Goal: Task Accomplishment & Management: Complete application form

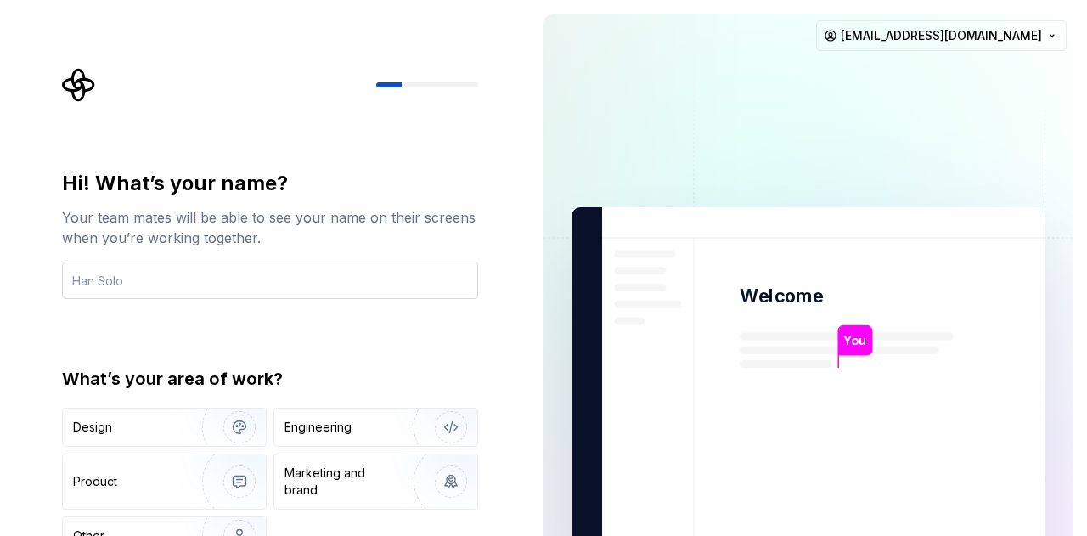
click at [293, 274] on input "text" at bounding box center [270, 280] width 416 height 37
type input "Evrim"
click at [515, 314] on div "Hi! What’s your name? Your team mates will be able to see your name on their sc…" at bounding box center [265, 383] width 530 height 766
click at [133, 285] on input "Evrim" at bounding box center [270, 280] width 416 height 37
click at [418, 346] on div "Hi! What’s your name? Your team mates will be able to see your name on their sc…" at bounding box center [270, 363] width 416 height 386
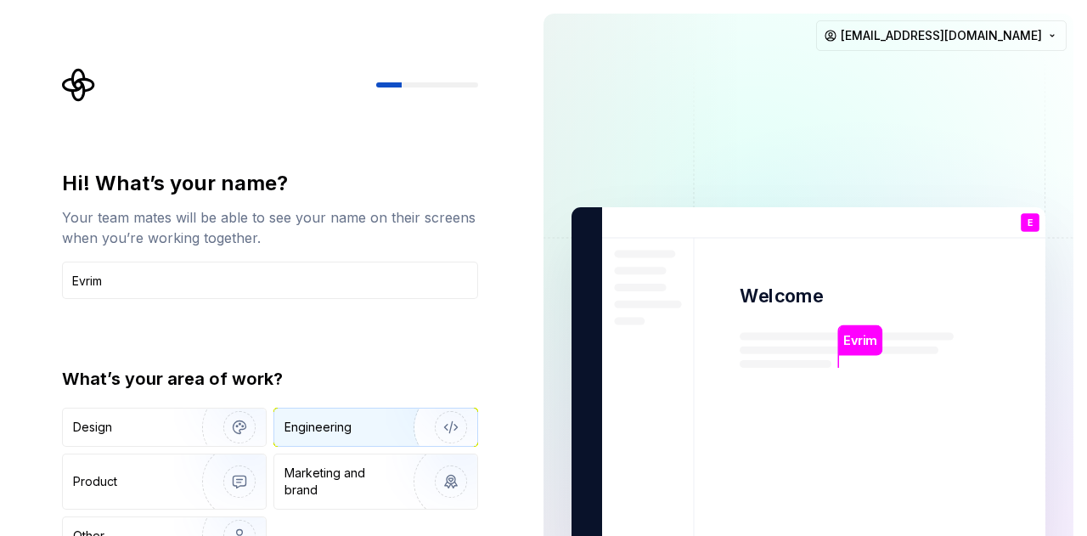
click at [342, 423] on div "Engineering" at bounding box center [318, 427] width 67 height 17
click at [904, 167] on img at bounding box center [809, 383] width 688 height 803
click at [496, 326] on div "Hi! What’s your name? Your team mates will be able to see your name on their sc…" at bounding box center [275, 340] width 447 height 545
click at [742, 274] on img at bounding box center [809, 383] width 688 height 803
click at [1086, 191] on div "Evrim Welcome E You T B +3 Thomas Brooke Jamie evrimay@gmail.com" at bounding box center [808, 383] width 557 height 766
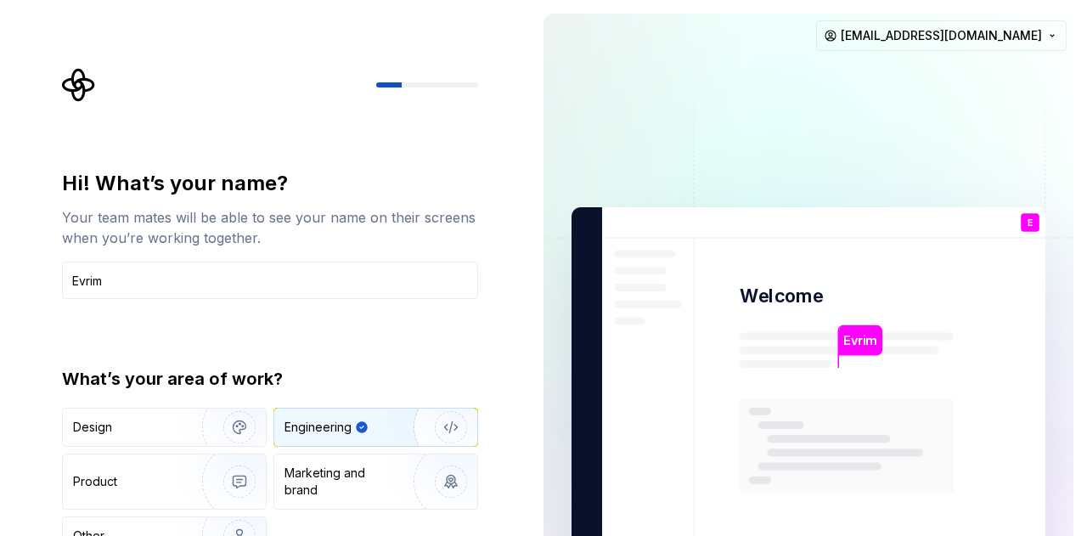
click at [1037, 207] on img at bounding box center [809, 383] width 688 height 803
click at [1057, 30] on html "Hi! What’s your name? Your team mates will be able to see your name on their sc…" at bounding box center [543, 268] width 1087 height 536
click at [743, 96] on html "Hi! What’s your name? Your team mates will be able to see your name on their sc…" at bounding box center [543, 268] width 1087 height 536
click at [98, 89] on div at bounding box center [270, 85] width 416 height 34
click at [1082, 182] on div "Evrim Welcome E You T B +3 Thomas Brooke Jamie evrimay@gmail.com" at bounding box center [808, 383] width 557 height 766
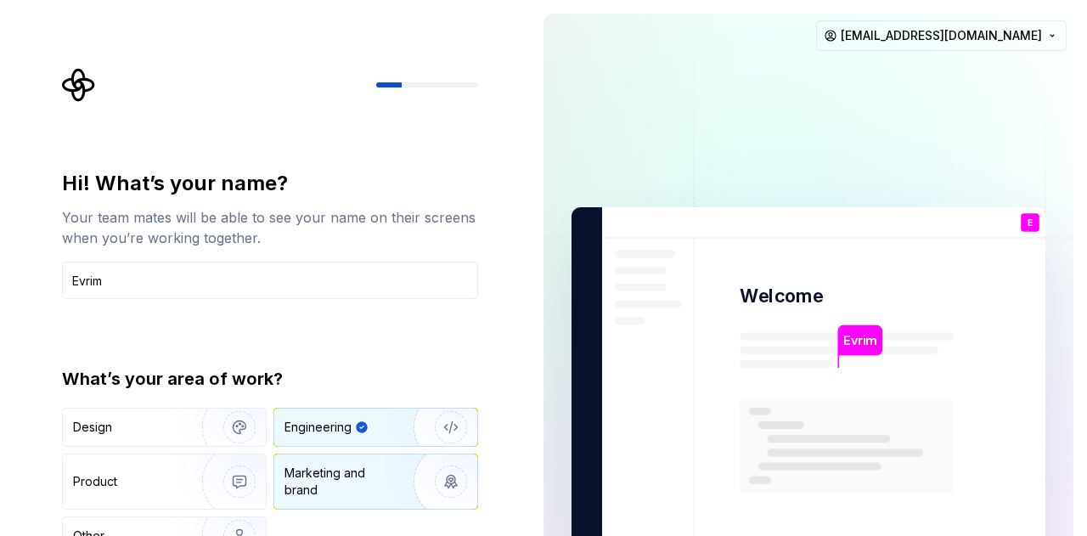
click at [458, 464] on img "button" at bounding box center [440, 482] width 109 height 114
click at [384, 431] on div "Engineering" at bounding box center [352, 427] width 135 height 17
click at [779, 229] on img at bounding box center [809, 383] width 688 height 803
click at [406, 84] on div at bounding box center [427, 84] width 102 height 5
click at [0, 98] on div "Hi! What’s your name? Your team mates will be able to see your name on their sc…" at bounding box center [265, 383] width 530 height 766
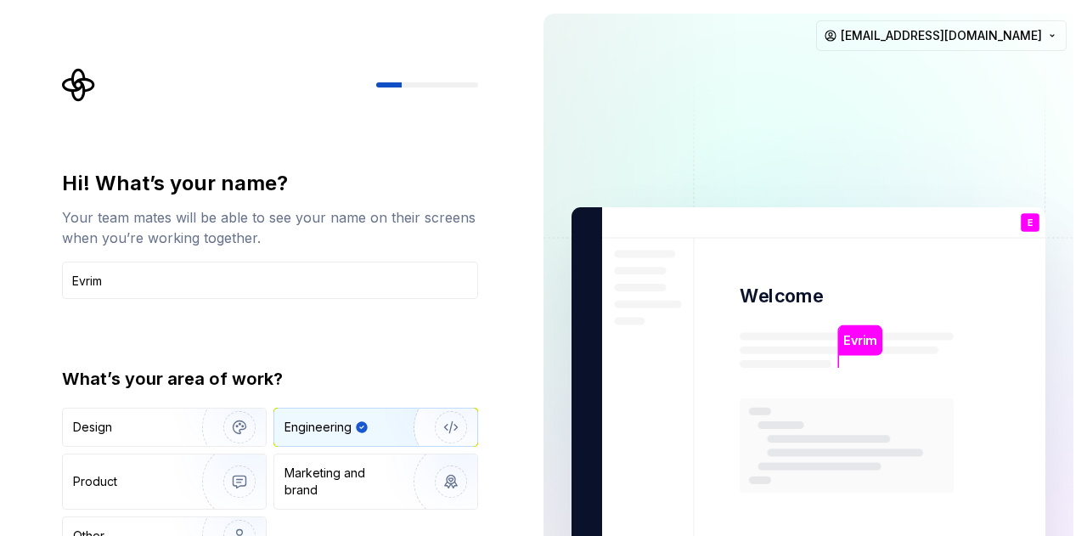
click at [71, 84] on icon "Supernova Logo" at bounding box center [79, 85] width 34 height 34
click at [508, 470] on div "Hi! What’s your name? Your team mates will be able to see your name on their sc…" at bounding box center [265, 383] width 530 height 766
click at [233, 528] on img "button" at bounding box center [228, 536] width 109 height 114
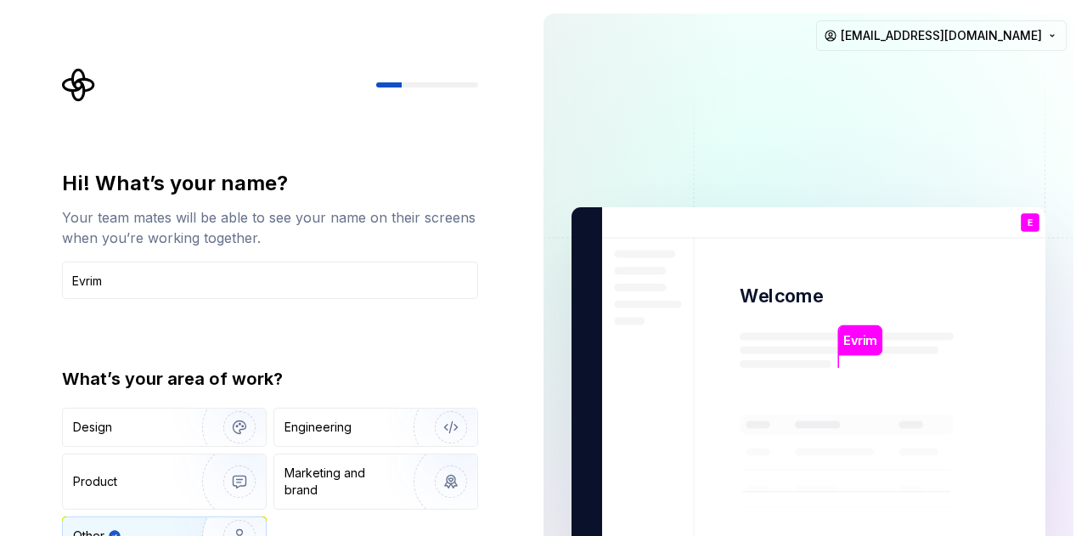
click at [231, 526] on img "button" at bounding box center [228, 536] width 109 height 114
click at [421, 407] on div "What’s your area of work? Design Engineering Product Marketing and brand Other" at bounding box center [270, 461] width 416 height 189
click at [387, 424] on img "button" at bounding box center [440, 427] width 109 height 114
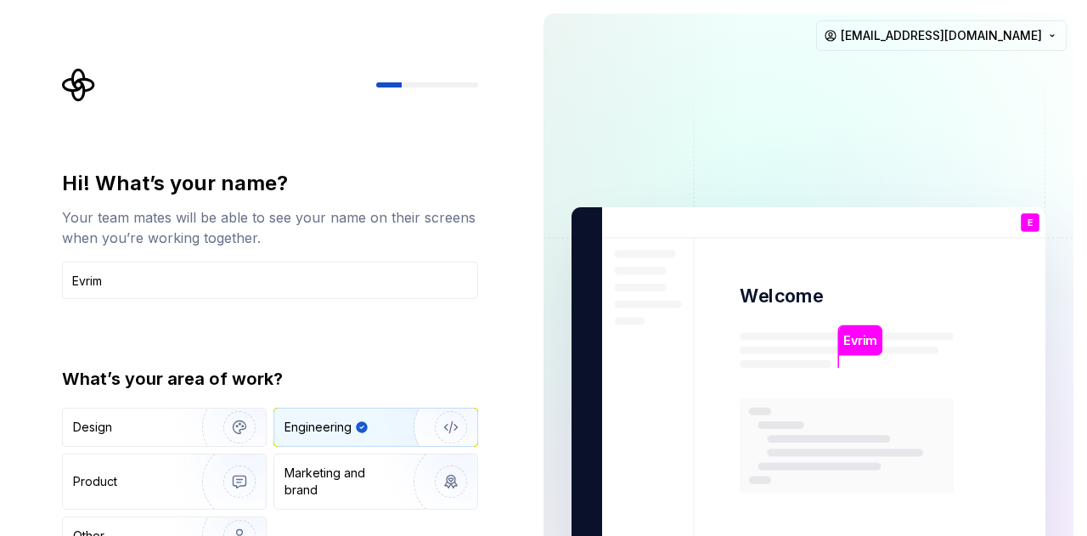
click at [3, 320] on div "Hi! What’s your name? Your team mates will be able to see your name on their sc…" at bounding box center [265, 383] width 530 height 766
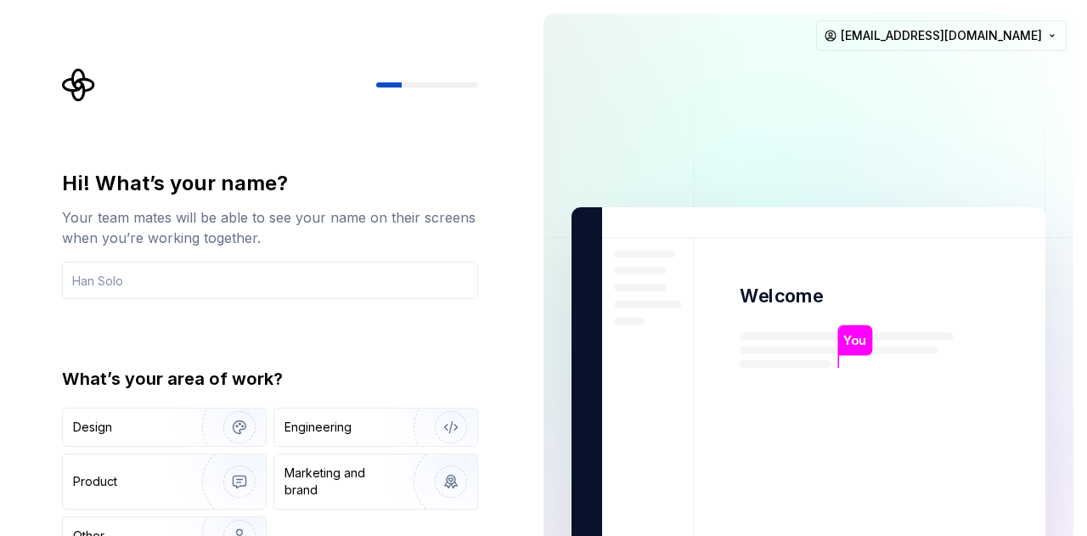
click at [415, 73] on div at bounding box center [270, 85] width 416 height 34
click at [411, 86] on div at bounding box center [427, 84] width 102 height 5
click at [467, 82] on div at bounding box center [427, 84] width 102 height 5
click at [784, 322] on img at bounding box center [809, 383] width 688 height 803
click at [931, 361] on img at bounding box center [809, 383] width 688 height 803
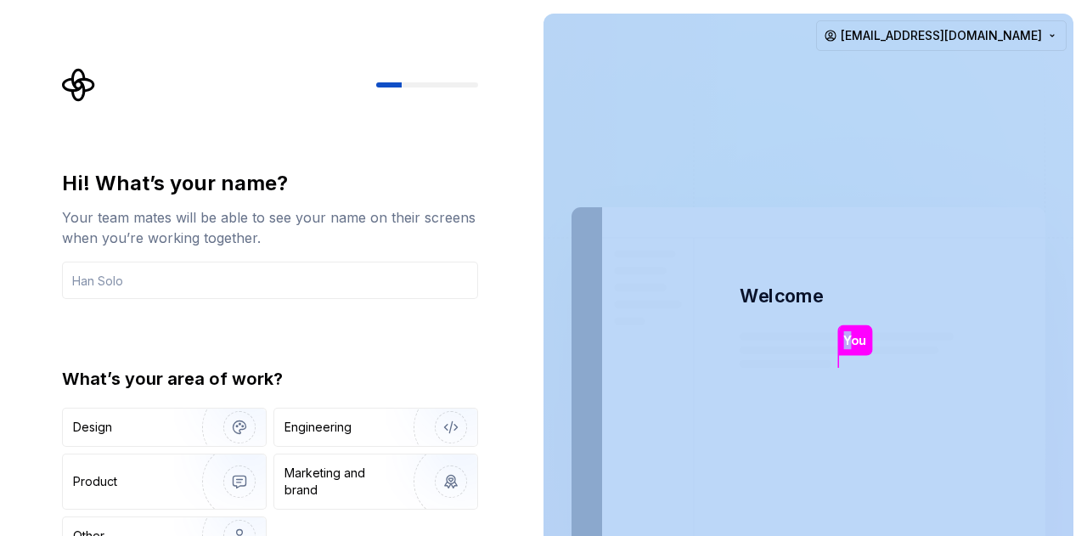
drag, startPoint x: 853, startPoint y: 327, endPoint x: 654, endPoint y: 425, distance: 221.5
click at [654, 425] on div "You Welcome You T B +3 [PERSON_NAME] [PERSON_NAME]" at bounding box center [809, 383] width 474 height 352
click at [654, 425] on img at bounding box center [809, 383] width 688 height 803
click at [828, 101] on img at bounding box center [809, 383] width 688 height 803
click at [1014, 156] on img at bounding box center [809, 383] width 688 height 803
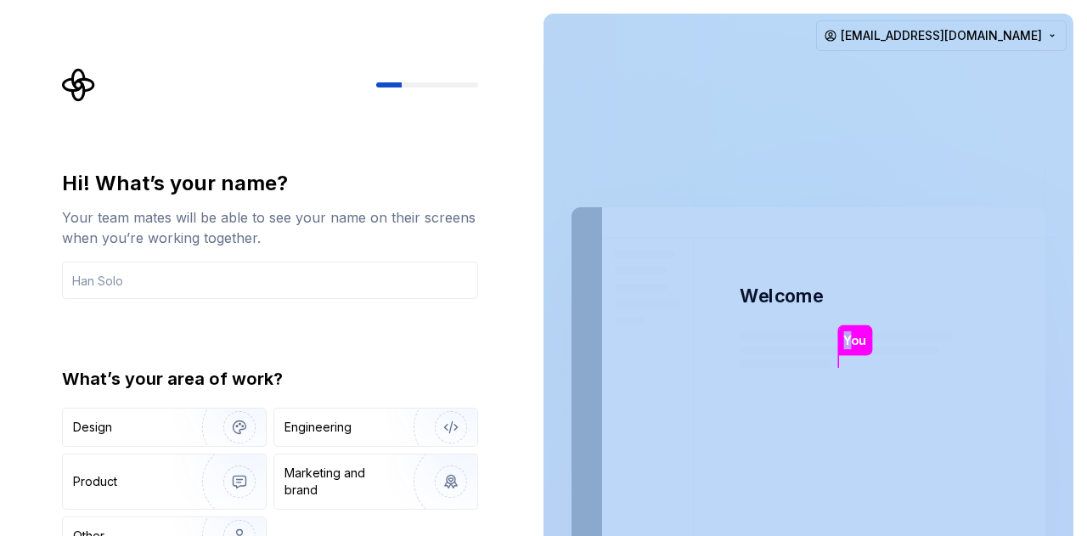
drag, startPoint x: 1014, startPoint y: 156, endPoint x: 775, endPoint y: 104, distance: 245.1
click at [775, 104] on img at bounding box center [809, 383] width 688 height 803
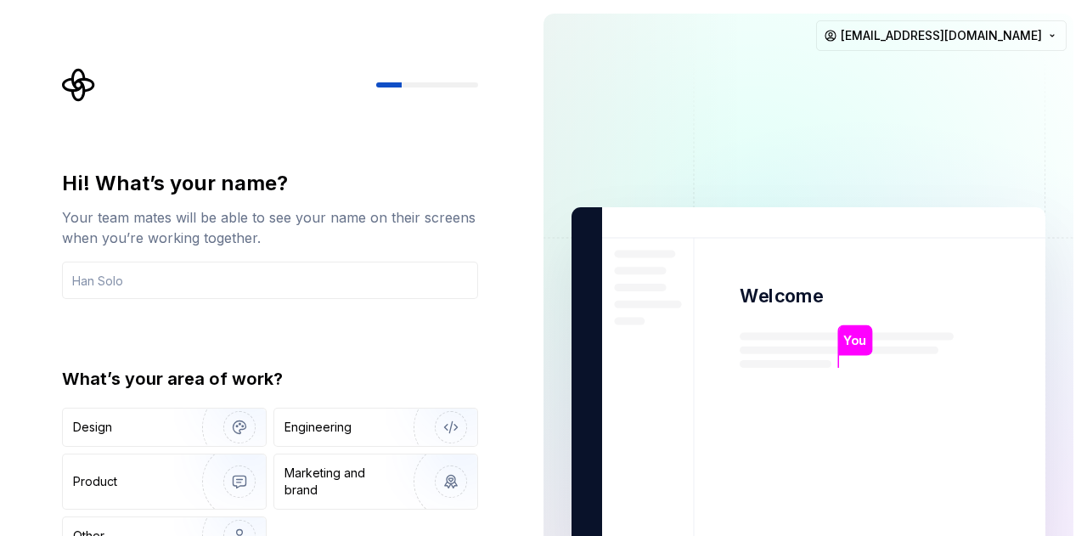
click at [387, 181] on div "Hi! What’s your name?" at bounding box center [270, 183] width 416 height 27
click at [343, 465] on div "Marketing and brand" at bounding box center [342, 482] width 115 height 34
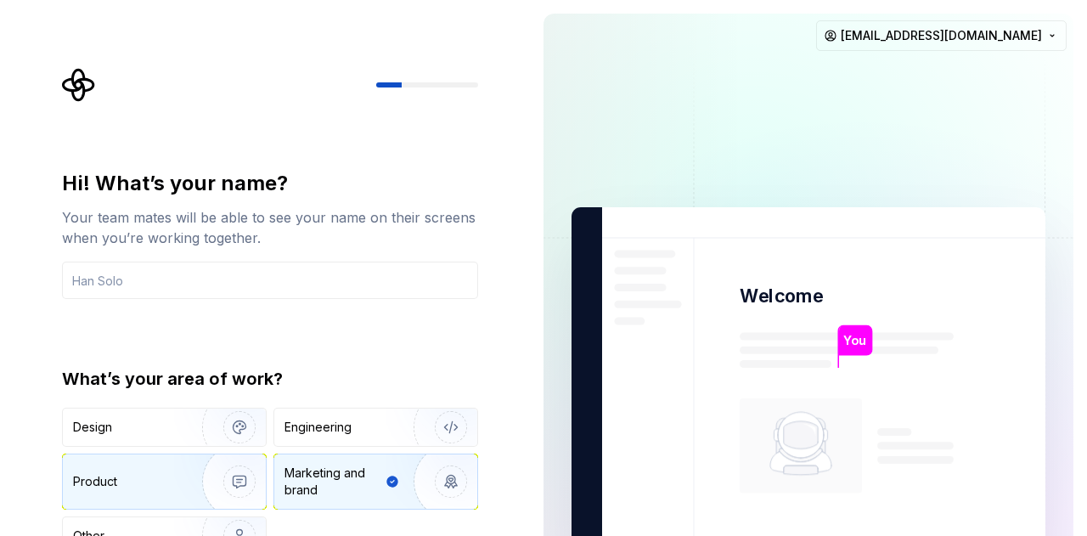
click at [208, 478] on img "button" at bounding box center [228, 482] width 109 height 114
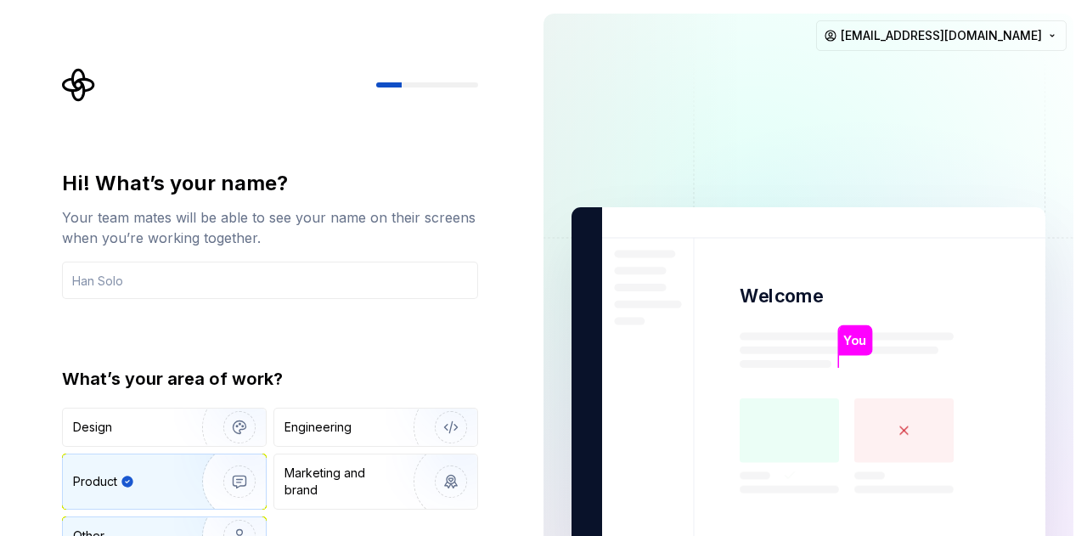
click at [189, 523] on img "button" at bounding box center [228, 536] width 109 height 114
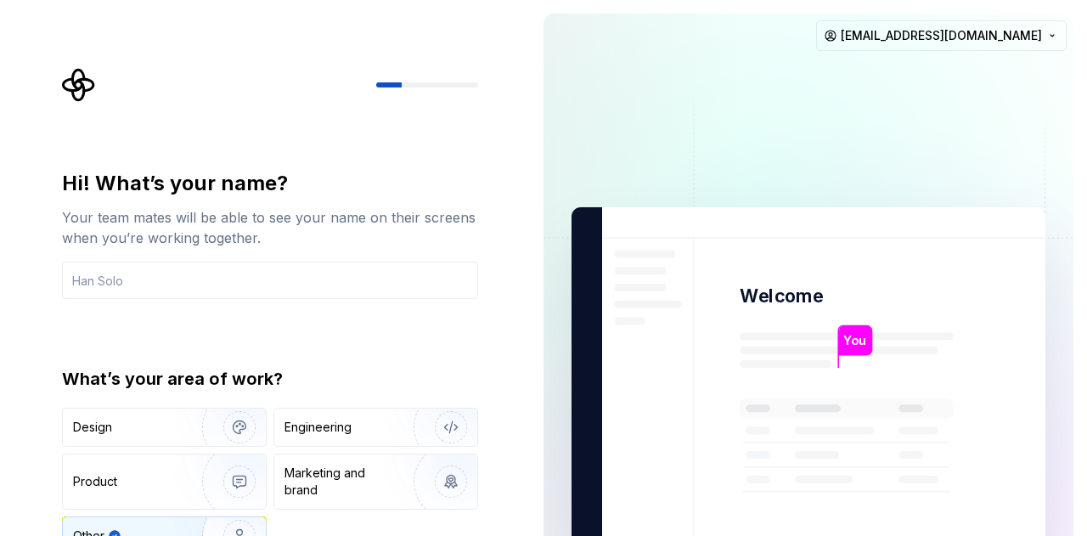
click at [532, 430] on div "You Welcome You T B +3 [PERSON_NAME] [PERSON_NAME] [PERSON_NAME][EMAIL_ADDRESS]…" at bounding box center [808, 383] width 557 height 766
click at [466, 242] on div "Your team mates will be able to see your name on their screens when you’re work…" at bounding box center [270, 227] width 416 height 41
type button "Other"
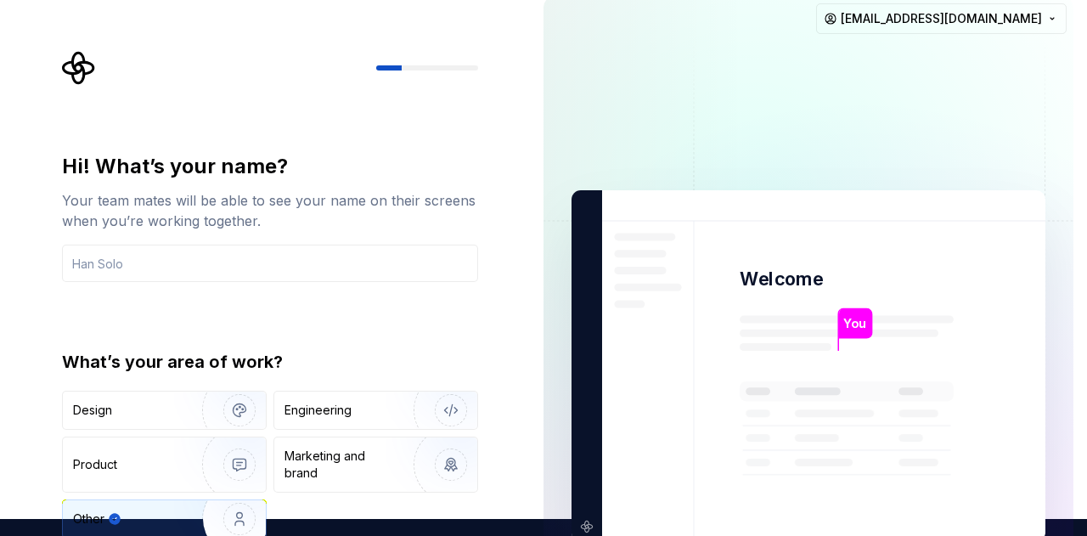
click at [404, 286] on div "Hi! What’s your name? Your team mates will be able to see your name on their sc…" at bounding box center [270, 346] width 416 height 386
click at [405, 268] on input "text" at bounding box center [270, 263] width 416 height 37
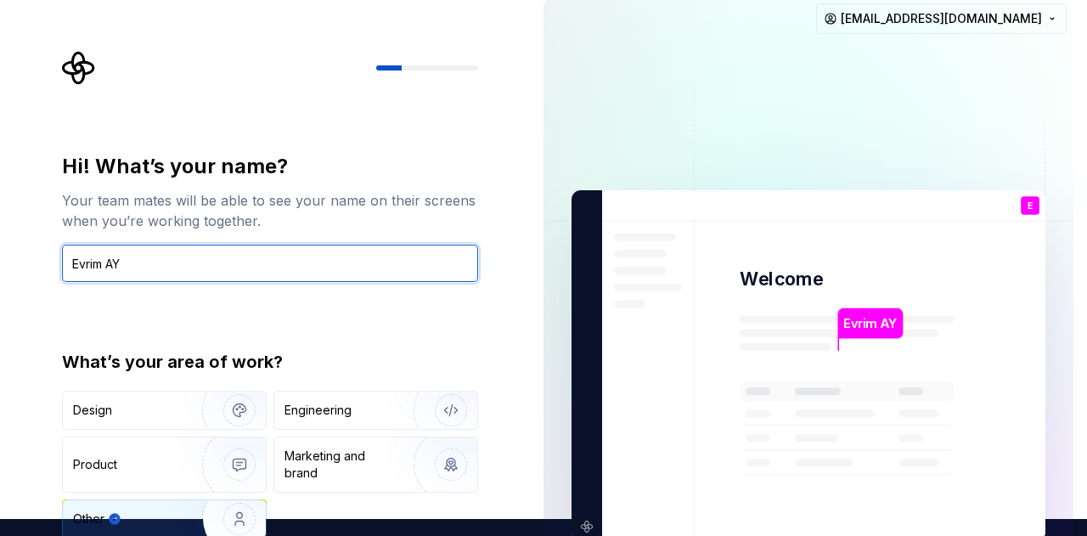
type input "Evrim AY"
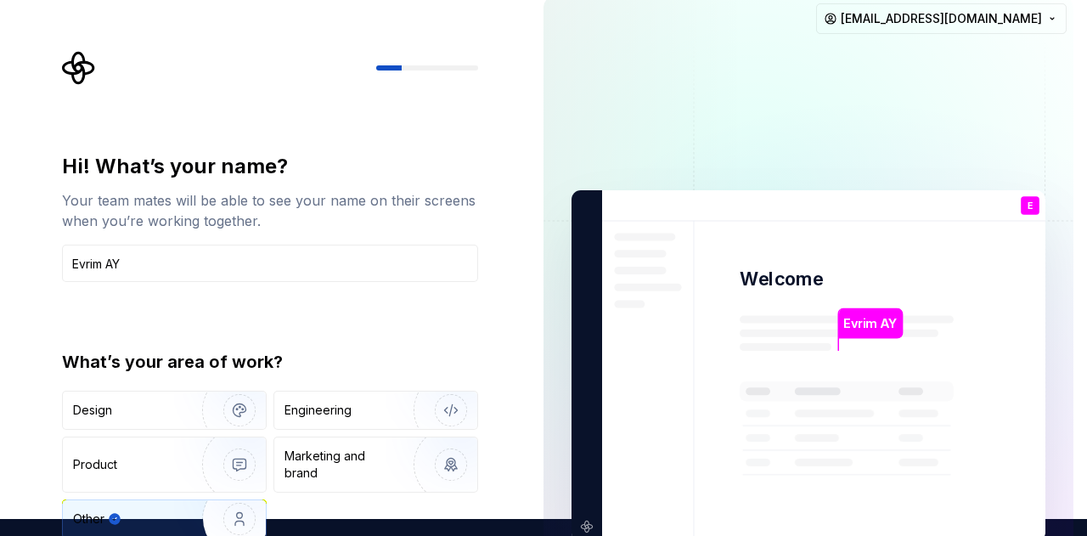
click at [473, 324] on div "Hi! What’s your name? Your team mates will be able to see your name on their sc…" at bounding box center [270, 346] width 416 height 386
click at [243, 514] on img "button" at bounding box center [228, 519] width 109 height 114
click at [583, 528] on img at bounding box center [809, 366] width 688 height 803
click at [906, 422] on icon at bounding box center [847, 457] width 214 height 153
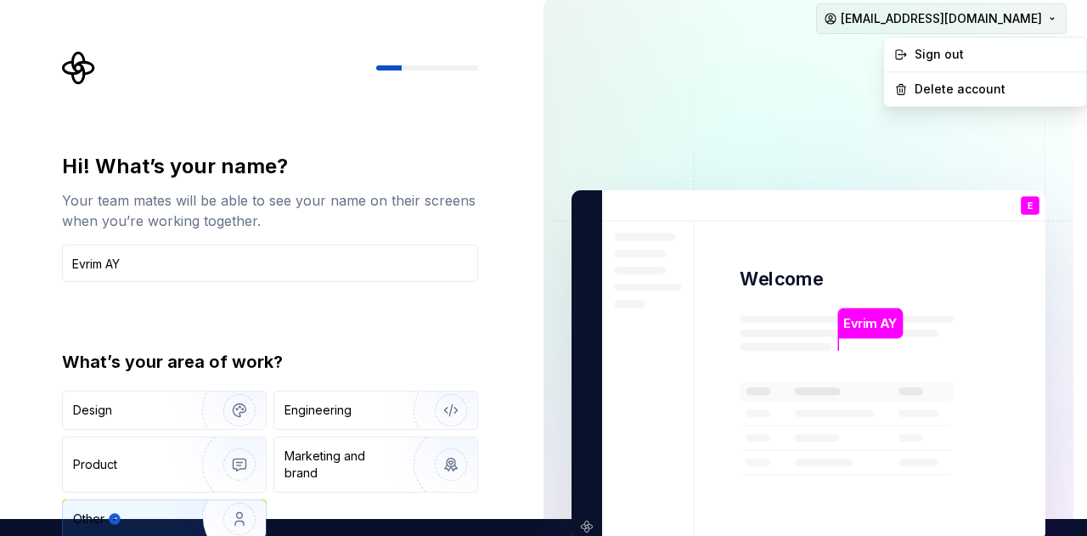
click at [963, 21] on html "Hi! What’s your name? Your team mates will be able to see your name on their sc…" at bounding box center [543, 251] width 1087 height 536
click at [399, 273] on html "Hi! What’s your name? Your team mates will be able to see your name on their sc…" at bounding box center [543, 251] width 1087 height 536
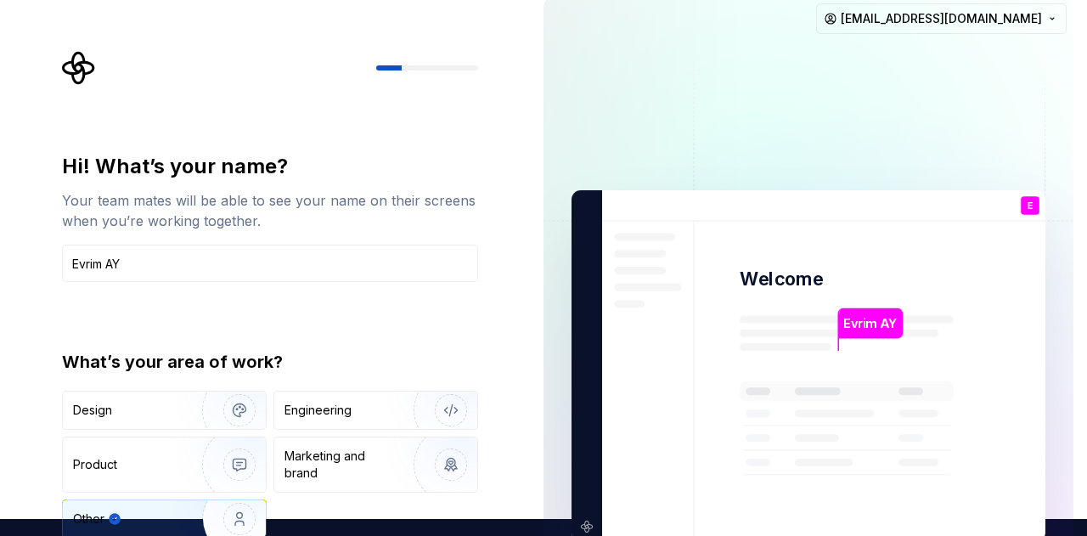
click at [399, 273] on input "Evrim AY" at bounding box center [270, 263] width 416 height 37
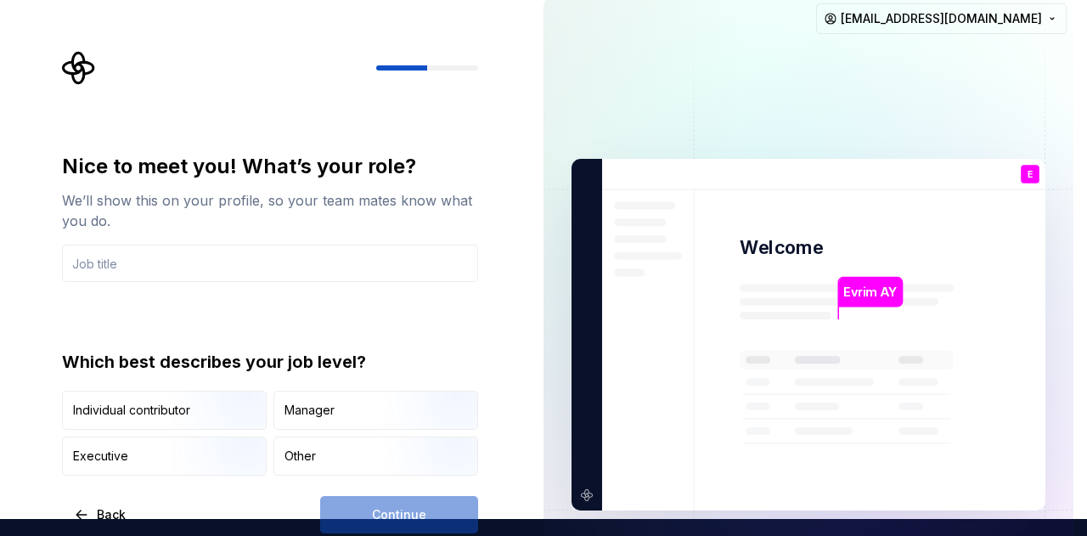
click at [415, 504] on div "Continue" at bounding box center [399, 514] width 158 height 37
click at [403, 509] on div "Continue" at bounding box center [399, 514] width 158 height 37
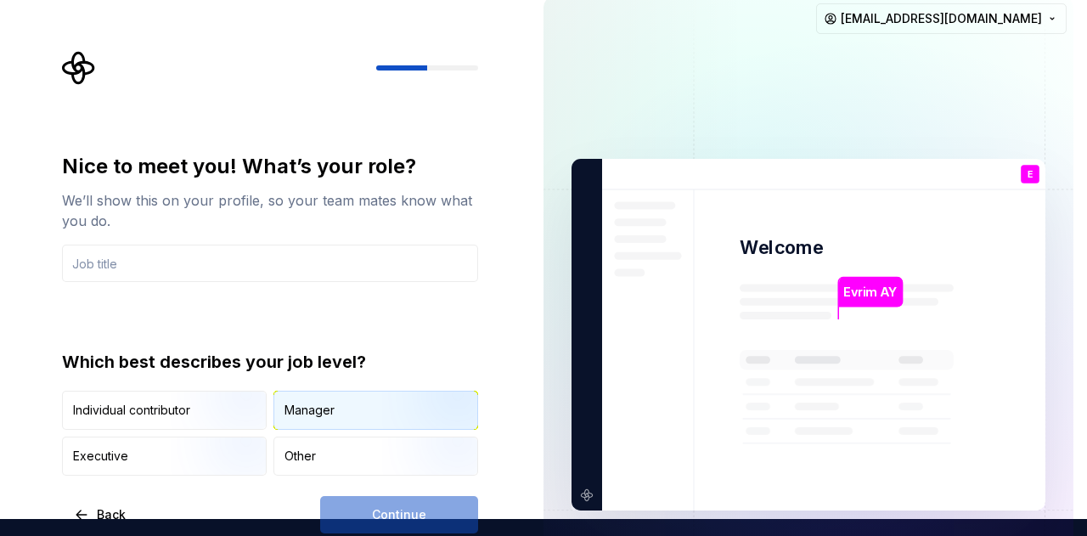
click at [341, 415] on div "Manager" at bounding box center [375, 410] width 203 height 37
click at [398, 501] on div "Continue" at bounding box center [399, 514] width 158 height 37
click at [301, 276] on input "text" at bounding box center [270, 263] width 416 height 37
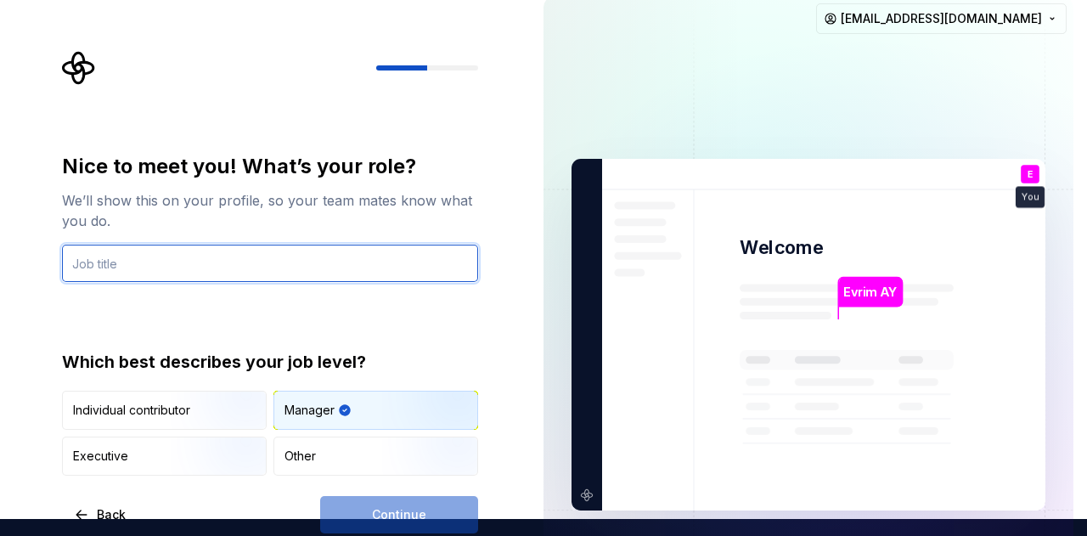
type input "Managing Partner"
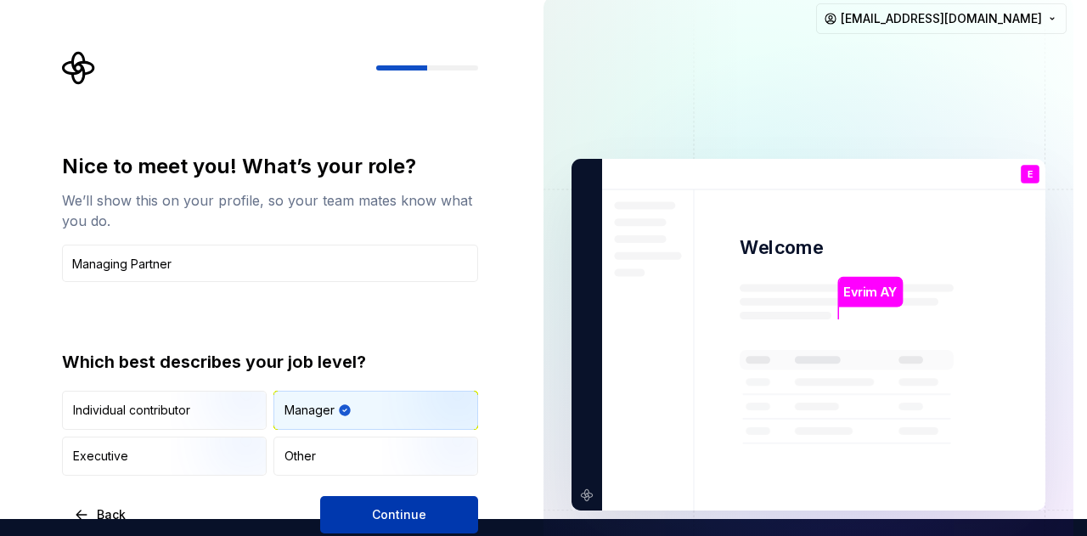
click at [403, 506] on span "Continue" at bounding box center [399, 514] width 54 height 17
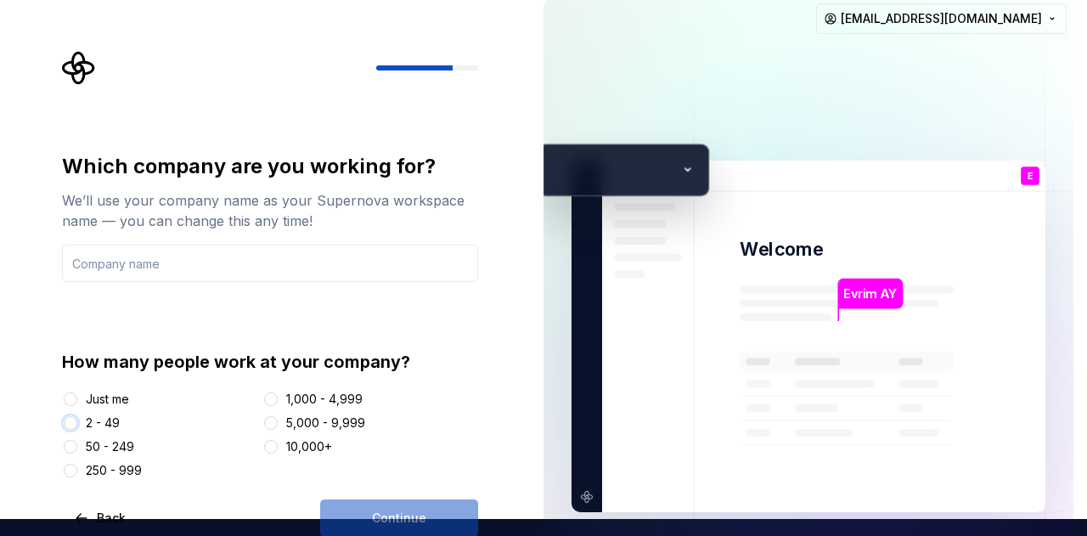
click at [71, 421] on button "2 - 49" at bounding box center [71, 423] width 14 height 14
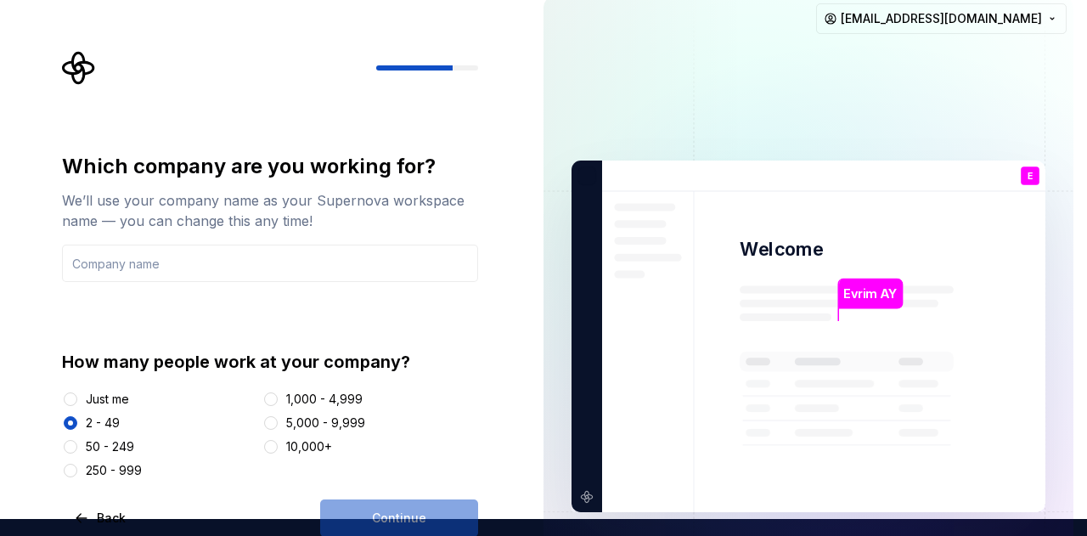
click at [385, 504] on div "Continue" at bounding box center [399, 518] width 158 height 37
click at [308, 266] on input "text" at bounding box center [270, 263] width 416 height 37
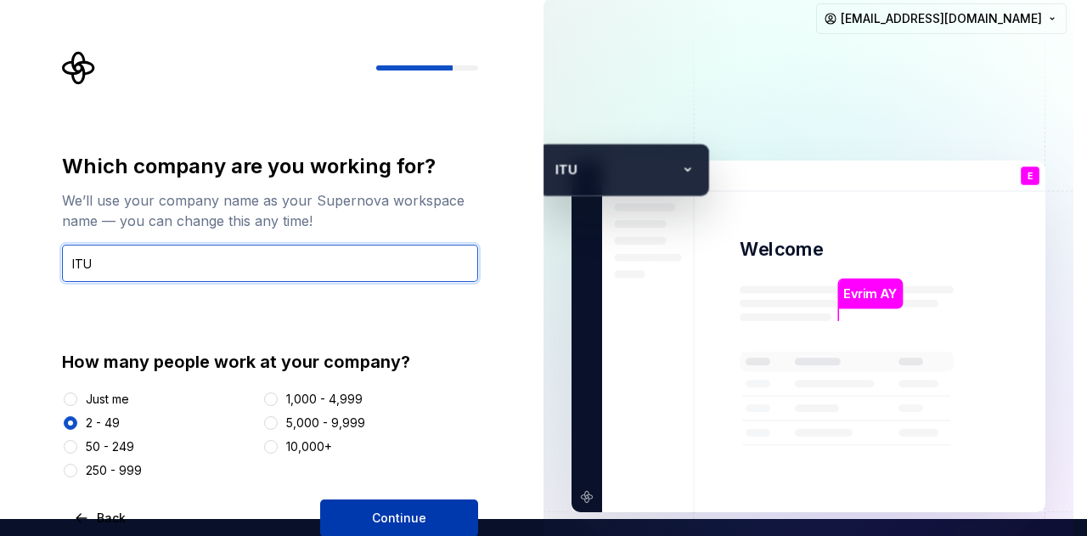
type input "ITU"
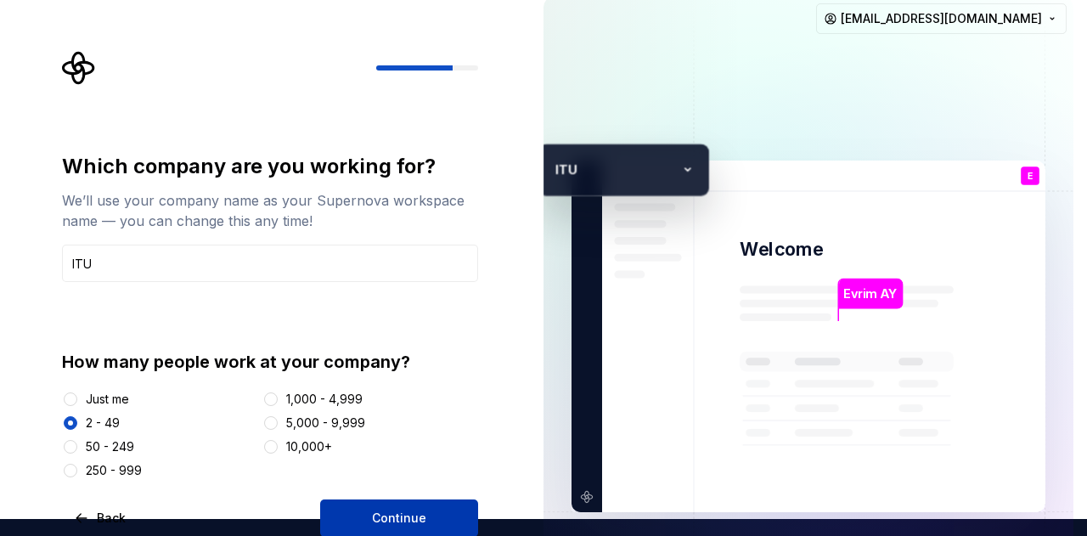
click at [416, 514] on span "Continue" at bounding box center [399, 518] width 54 height 17
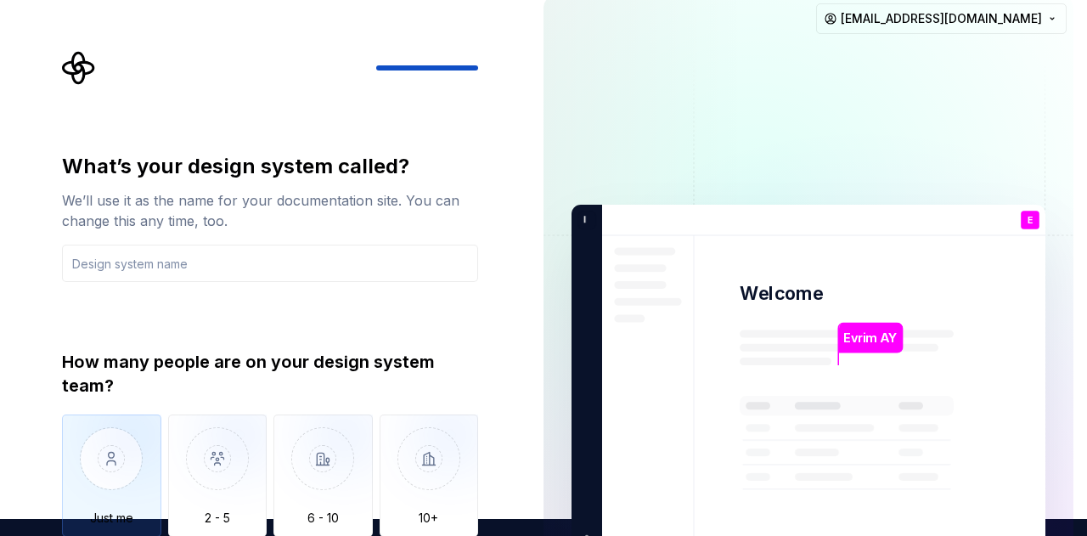
click at [128, 441] on img "button" at bounding box center [111, 472] width 99 height 114
click at [387, 261] on input "text" at bounding box center [270, 263] width 416 height 37
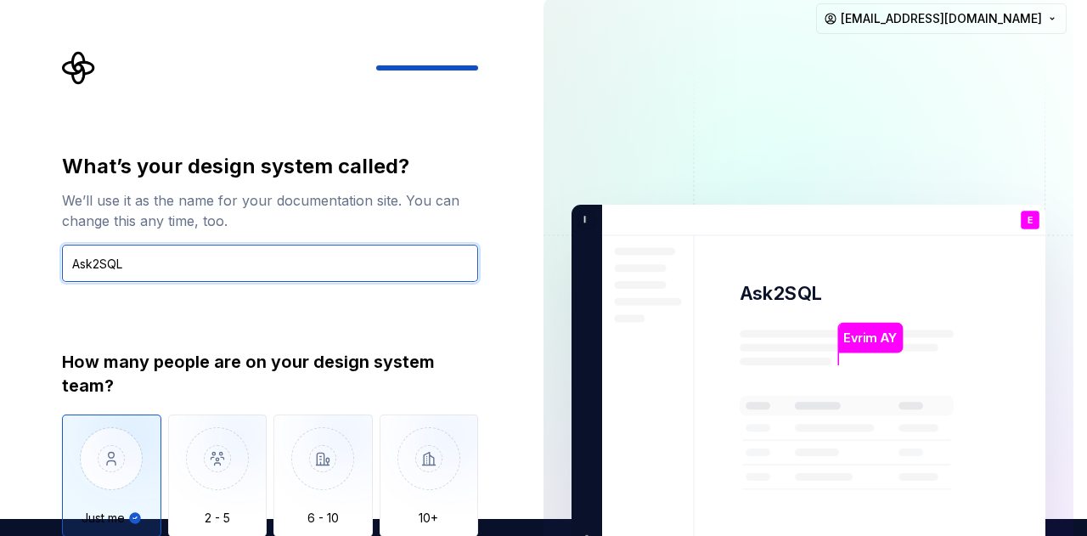
type input "Ask2SQL"
click at [387, 261] on input "Ask2SQL" at bounding box center [270, 263] width 416 height 37
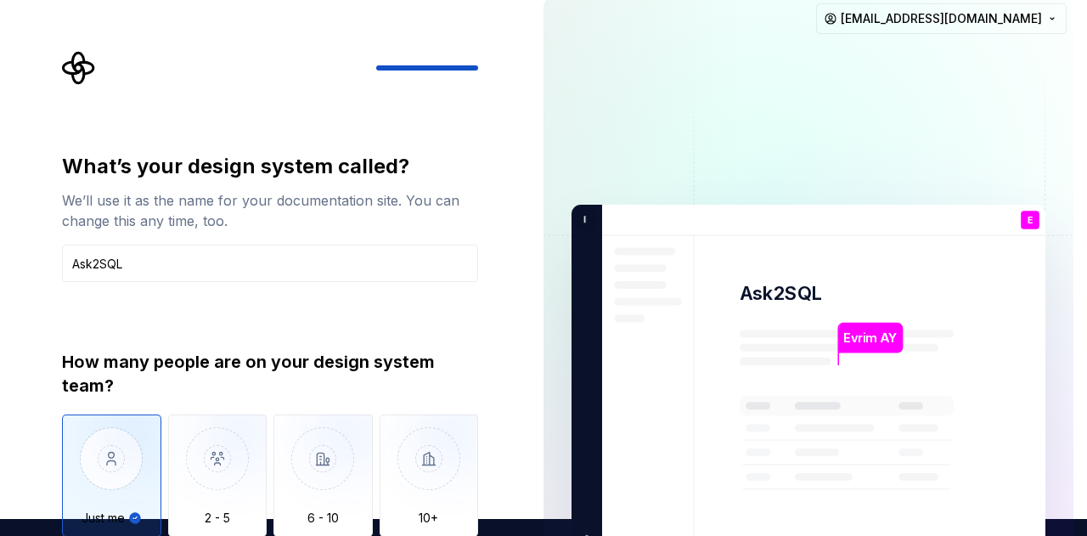
click at [130, 452] on img "button" at bounding box center [111, 472] width 99 height 114
click at [460, 336] on div "What’s your design system called? We’ll use it as the name for your documentati…" at bounding box center [270, 360] width 416 height 415
click at [491, 363] on div "What’s your design system called? We’ll use it as the name for your documentati…" at bounding box center [275, 338] width 447 height 574
type button "Only one person"
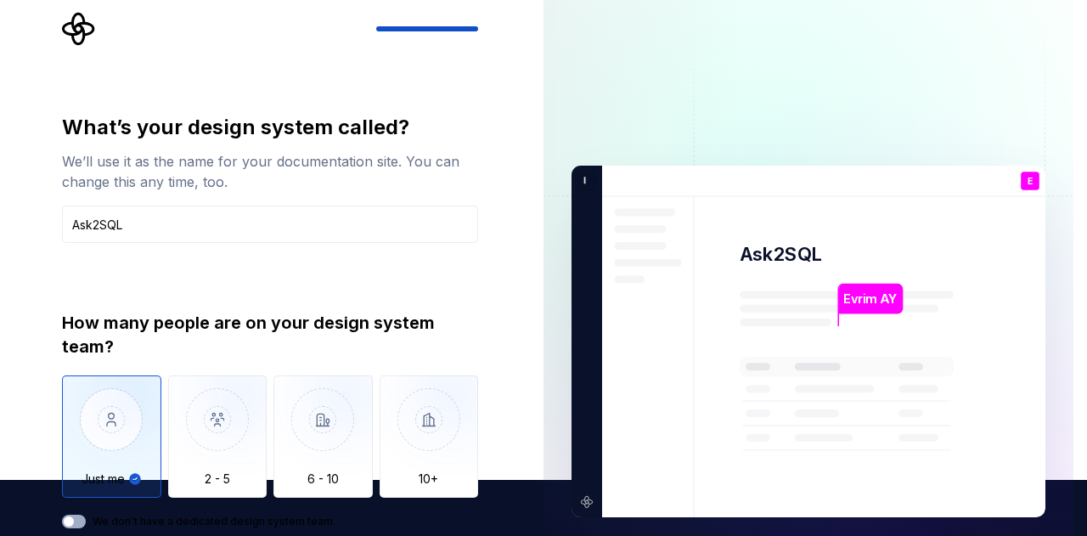
type button "on"
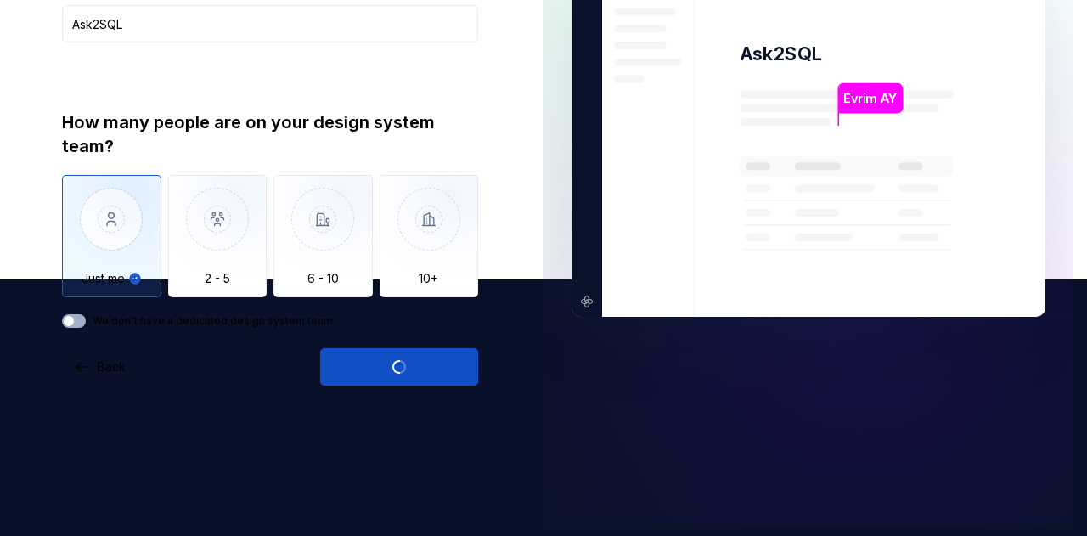
scroll to position [258, 0]
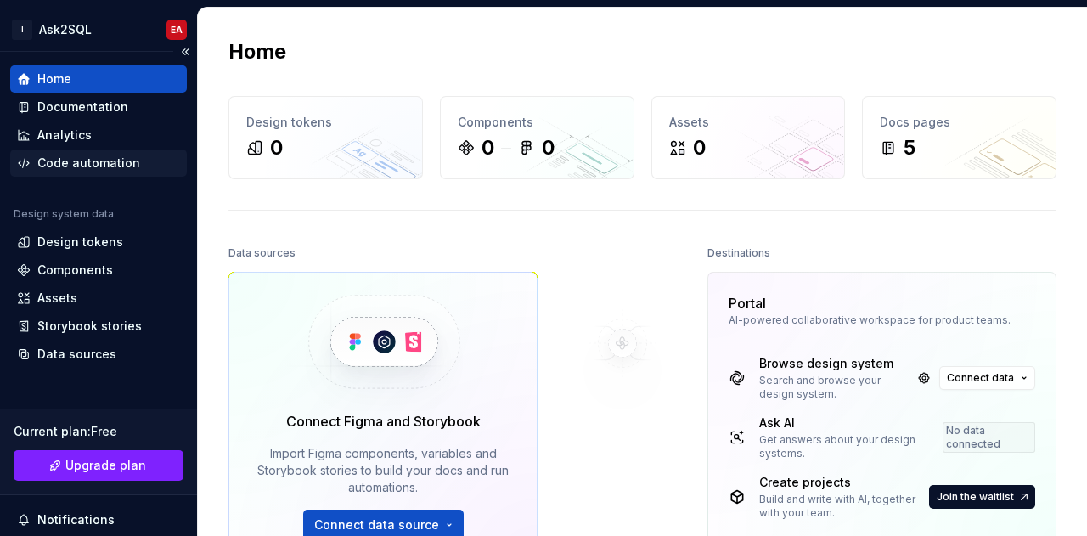
click at [68, 160] on div "Code automation" at bounding box center [88, 163] width 103 height 17
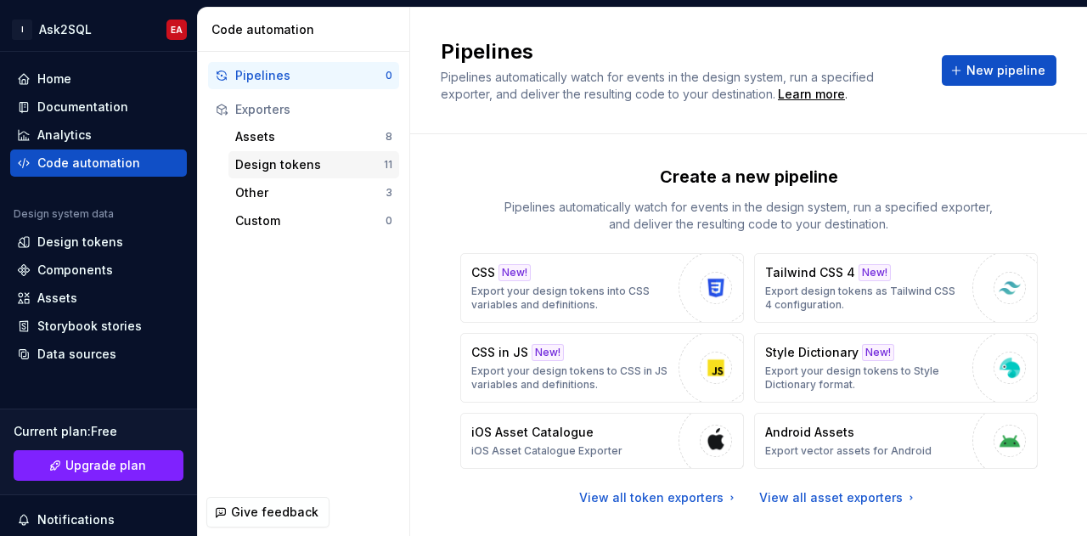
click at [263, 163] on div "Design tokens" at bounding box center [309, 164] width 149 height 17
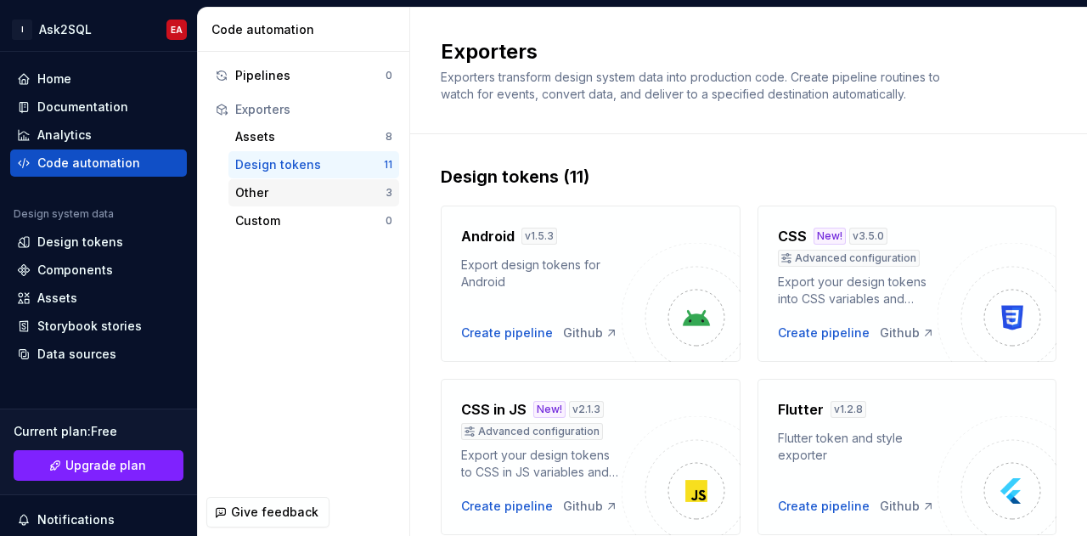
click at [283, 189] on div "Other" at bounding box center [310, 192] width 150 height 17
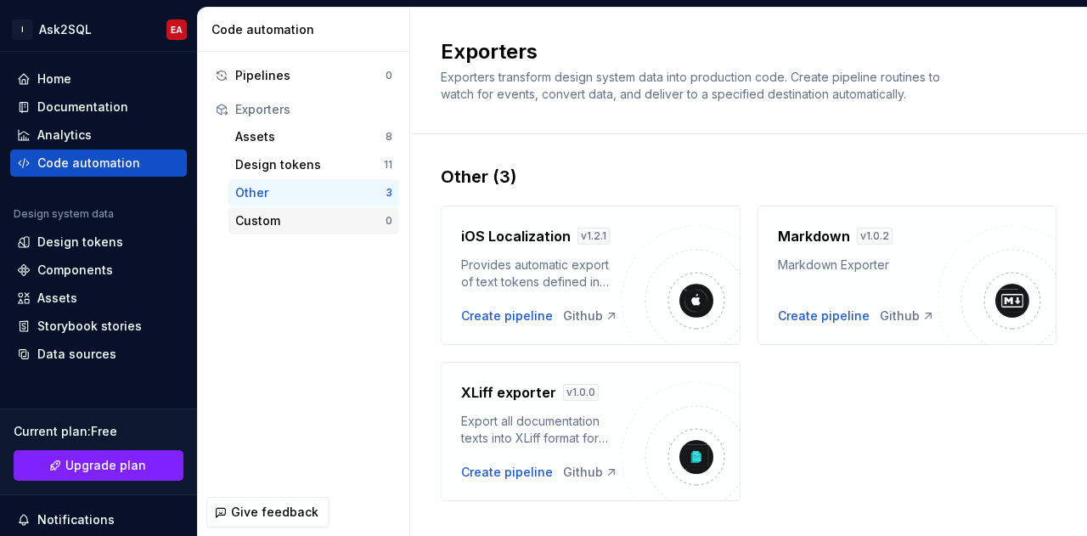
click at [282, 222] on div "Custom" at bounding box center [310, 220] width 150 height 17
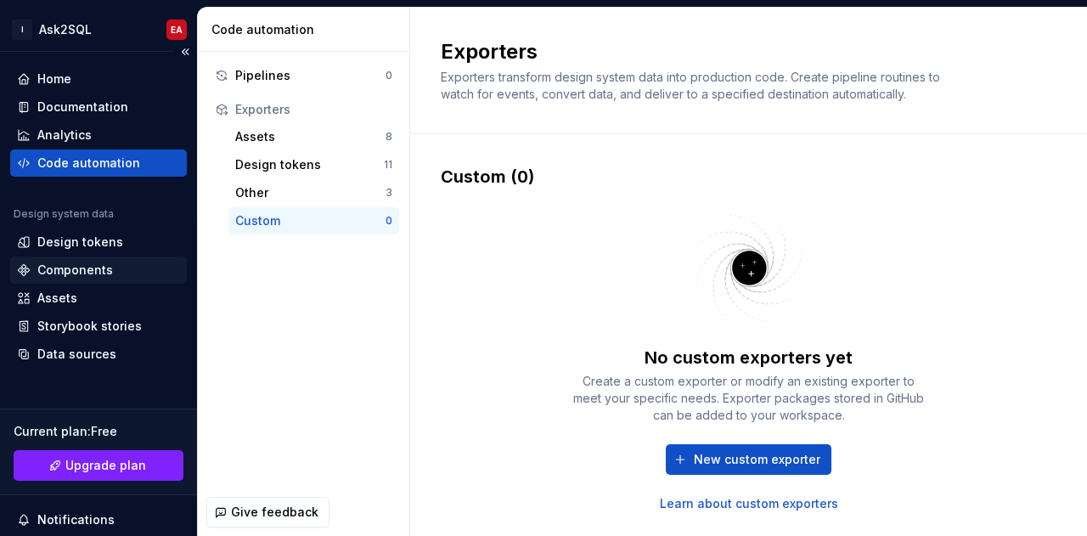
click at [116, 273] on div "Components" at bounding box center [98, 270] width 163 height 17
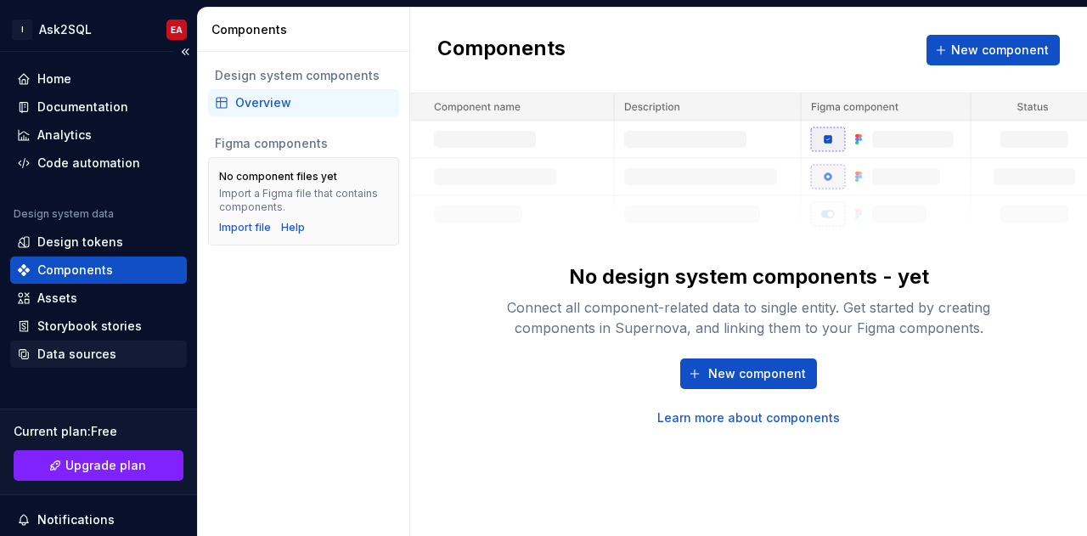
click at [110, 353] on div "Data sources" at bounding box center [76, 354] width 79 height 17
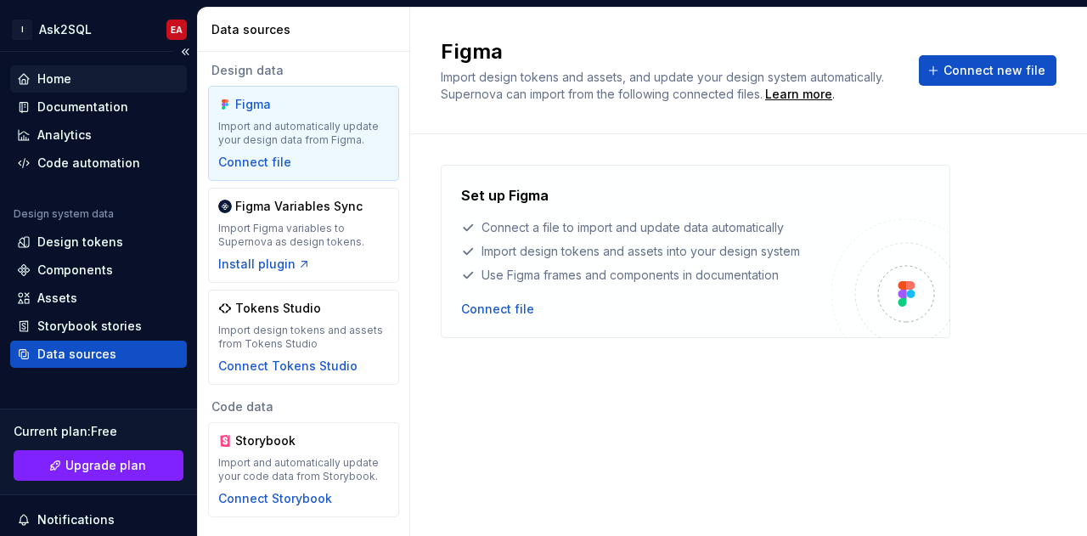
click at [82, 78] on div "Home" at bounding box center [98, 79] width 163 height 17
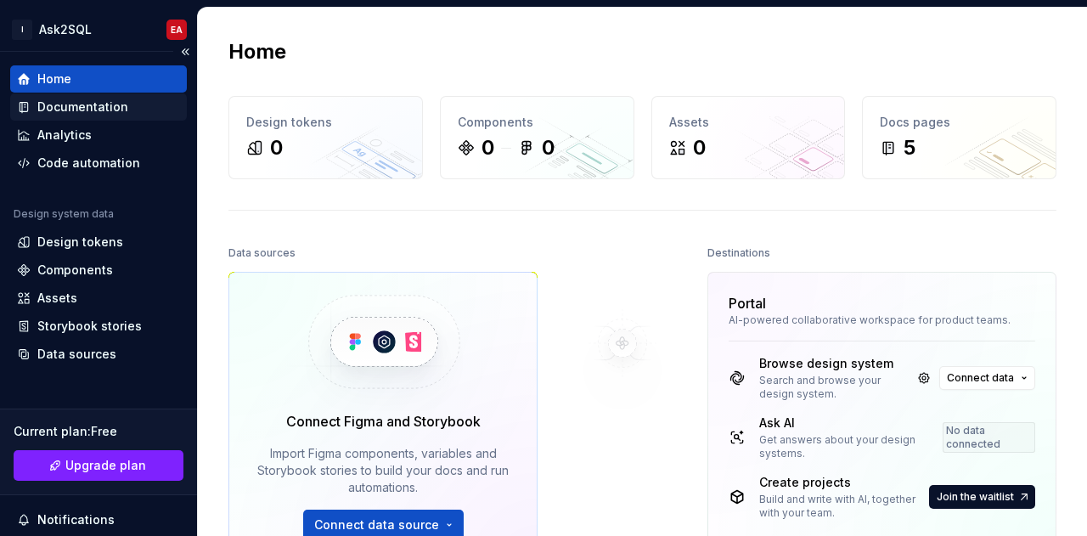
click at [99, 112] on div "Documentation" at bounding box center [82, 107] width 91 height 17
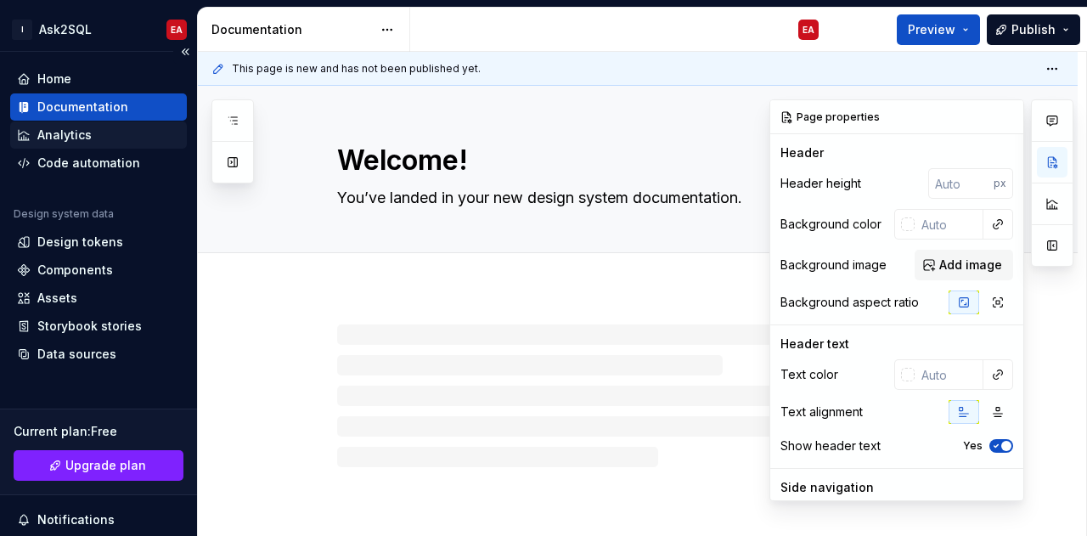
click at [82, 127] on div "Analytics" at bounding box center [64, 135] width 54 height 17
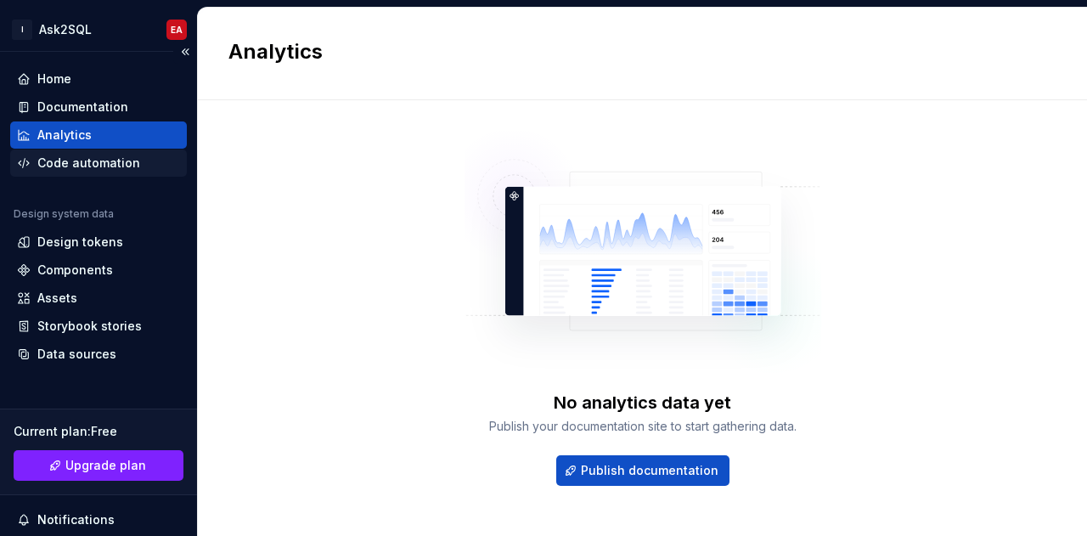
click at [99, 157] on div "Code automation" at bounding box center [88, 163] width 103 height 17
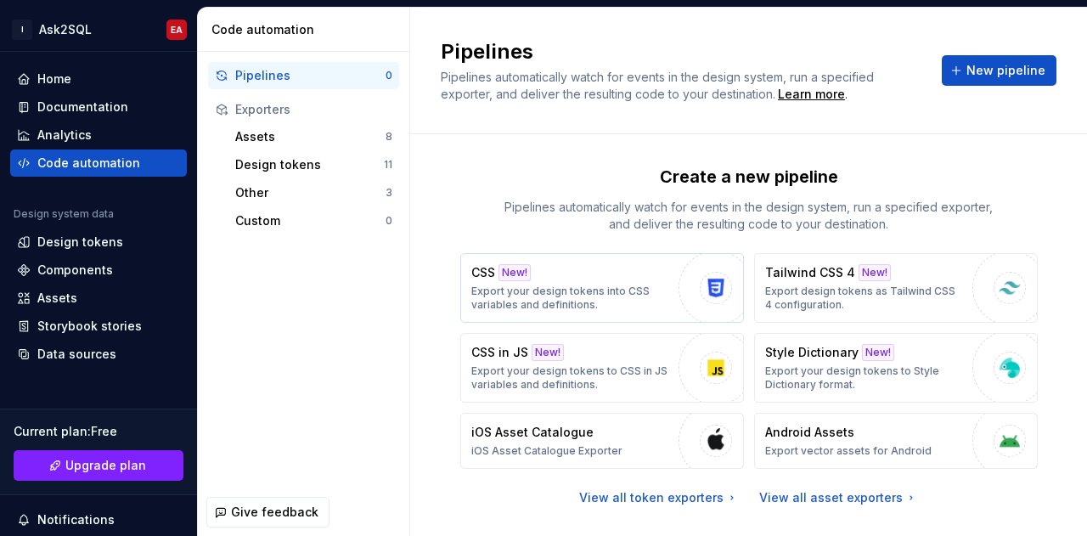
click at [703, 278] on img "button" at bounding box center [715, 287] width 25 height 25
type textarea "*"
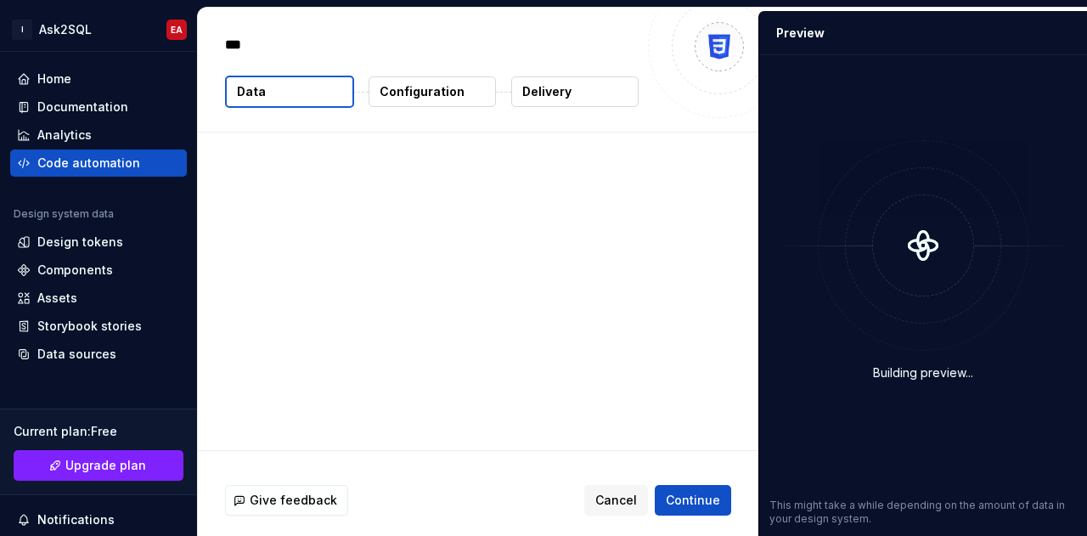
click at [545, 277] on div at bounding box center [478, 292] width 561 height 318
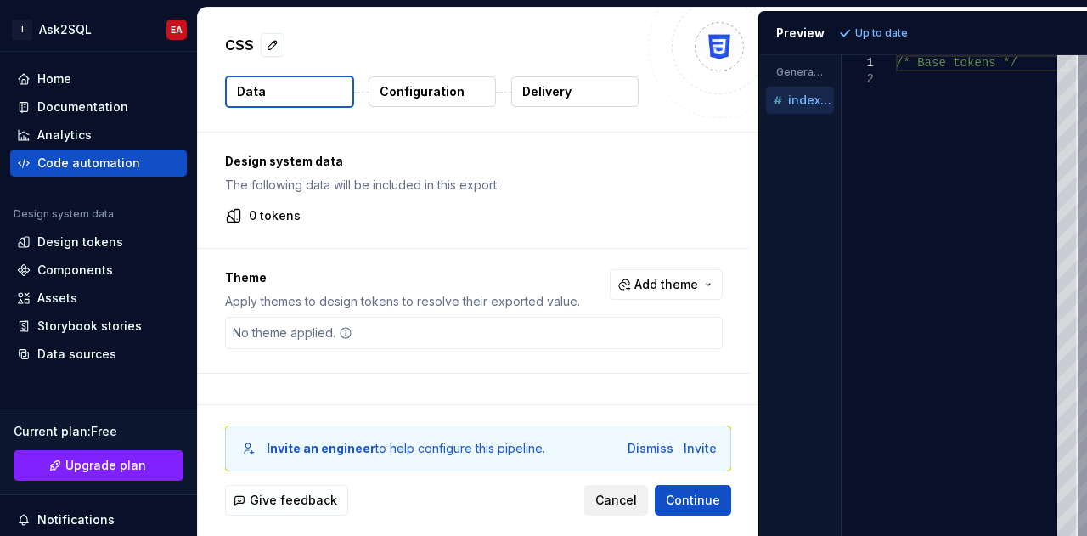
click at [617, 494] on span "Cancel" at bounding box center [617, 500] width 42 height 17
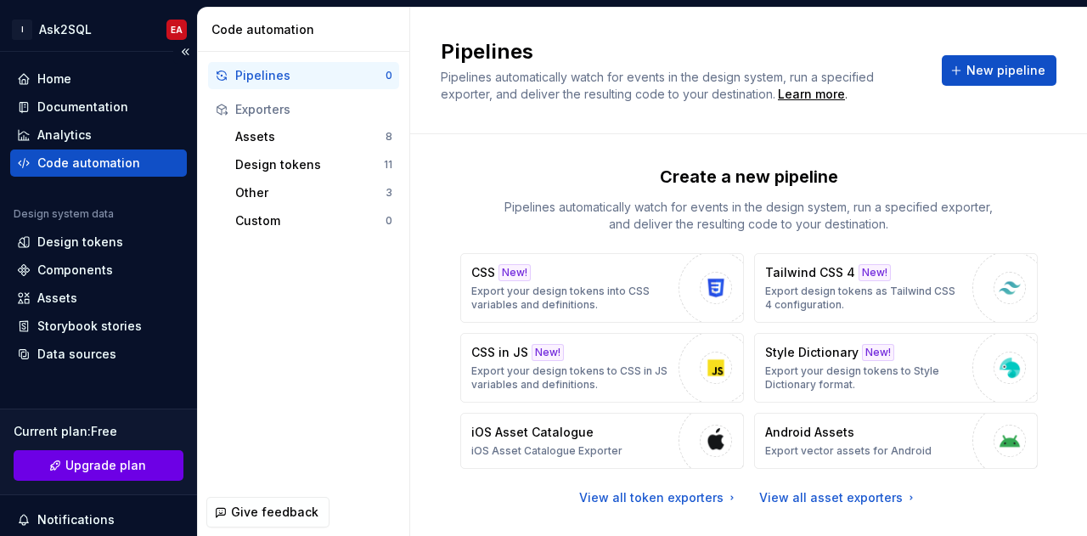
click at [127, 455] on button "Upgrade plan" at bounding box center [99, 465] width 170 height 31
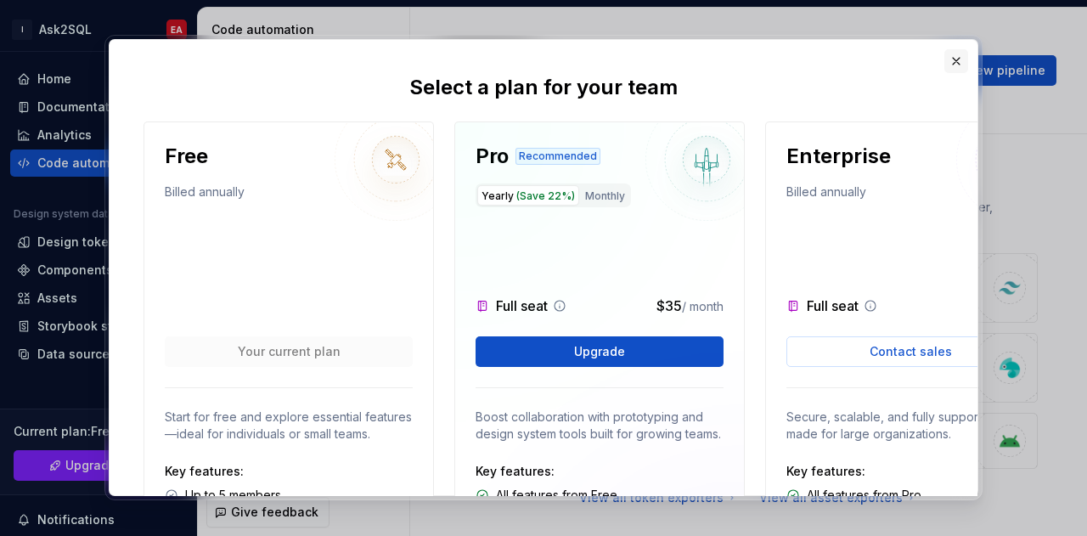
click at [962, 62] on button "button" at bounding box center [957, 61] width 24 height 24
